Goal: Information Seeking & Learning: Compare options

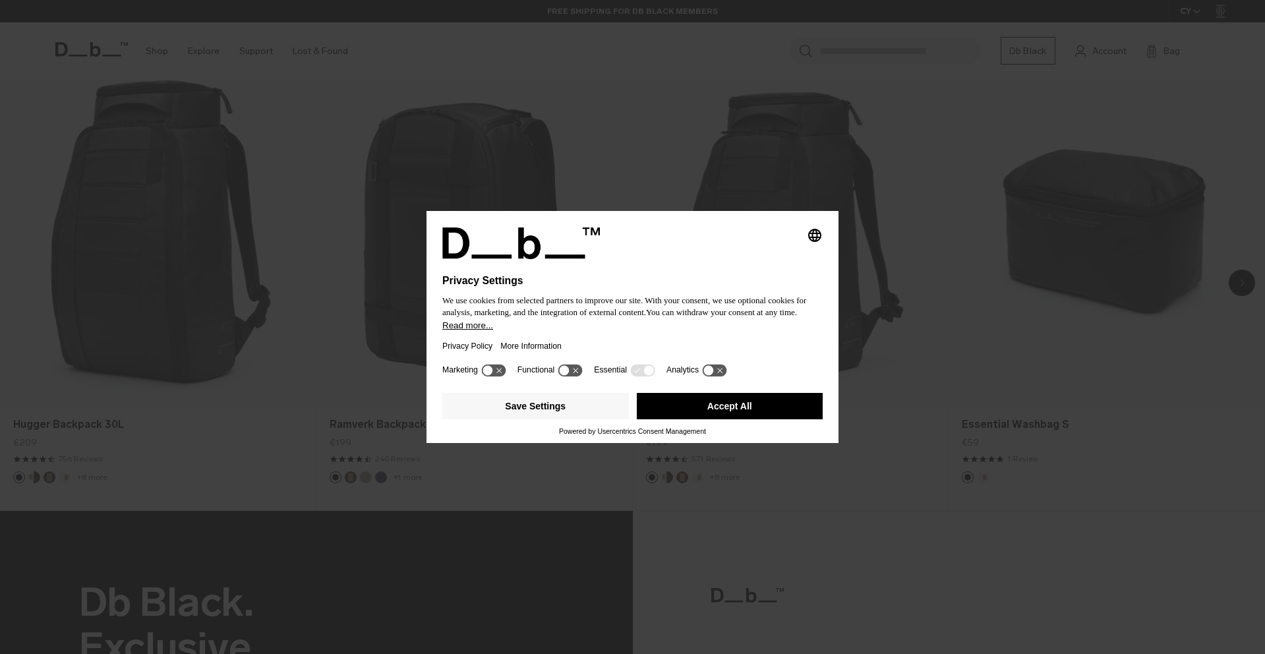
scroll to position [1099, 0]
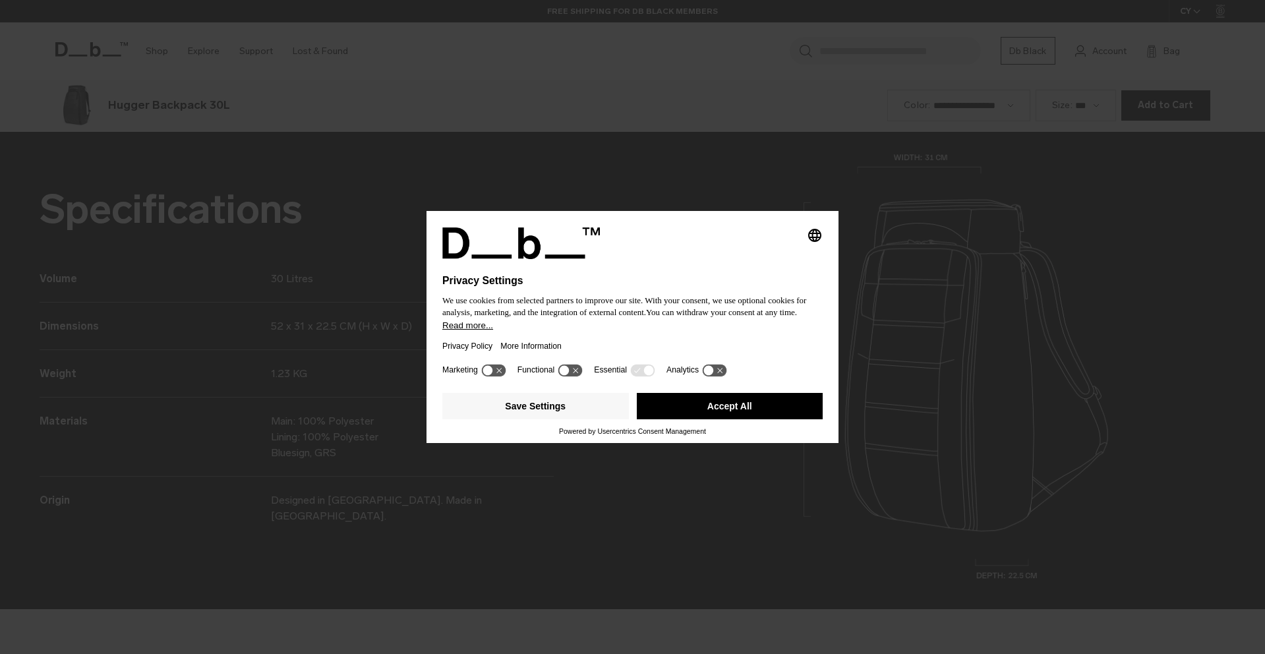
scroll to position [1962, 0]
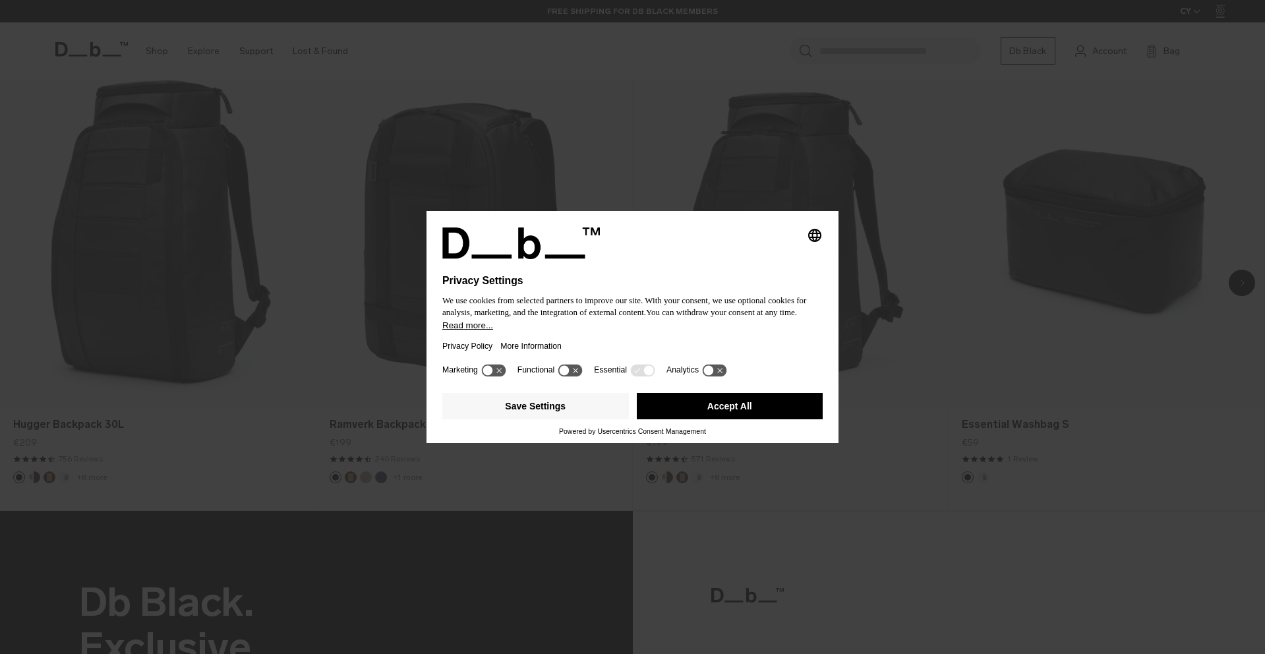
scroll to position [1099, 0]
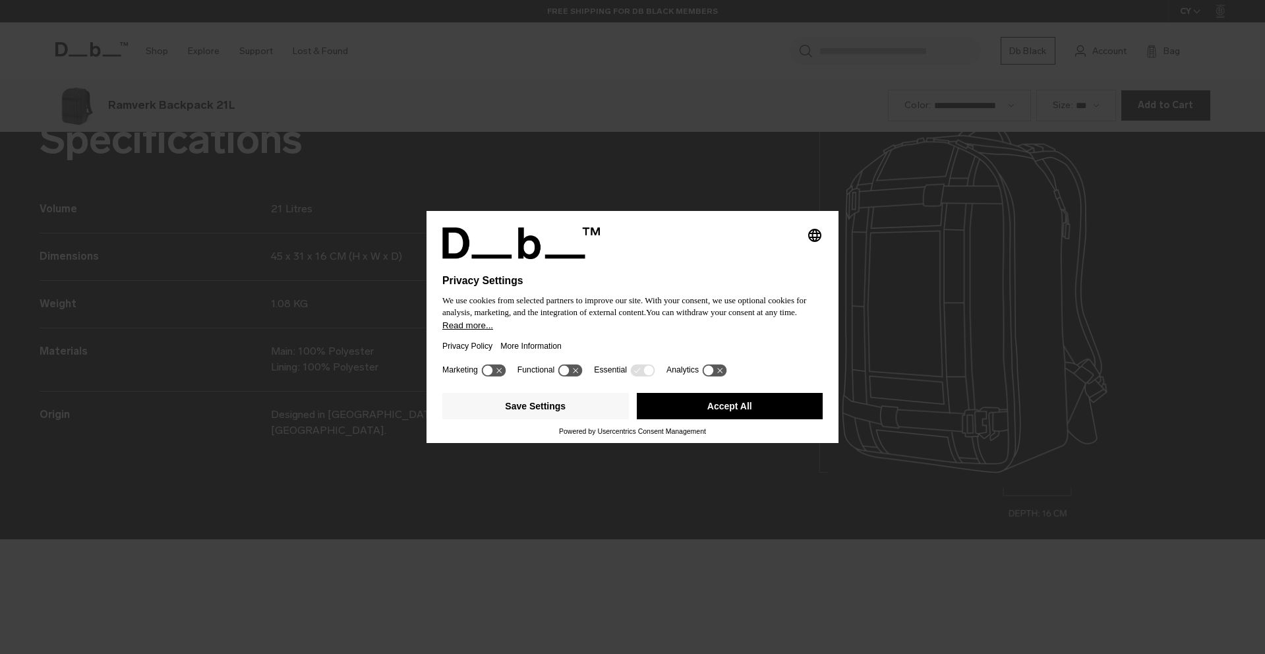
scroll to position [1962, 0]
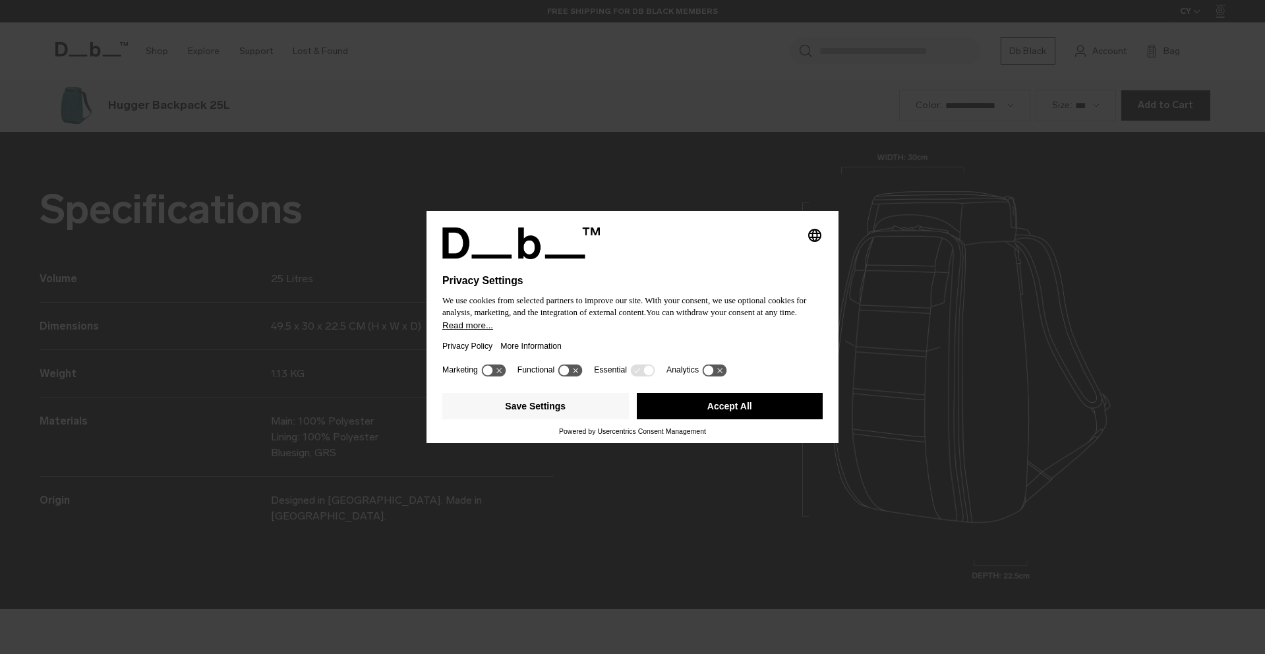
scroll to position [1962, 0]
